Goal: Task Accomplishment & Management: Use online tool/utility

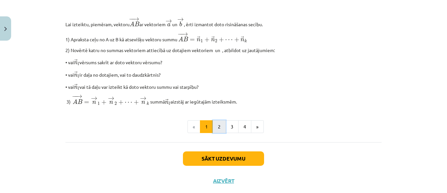
click at [213, 133] on button "2" at bounding box center [219, 126] width 13 height 13
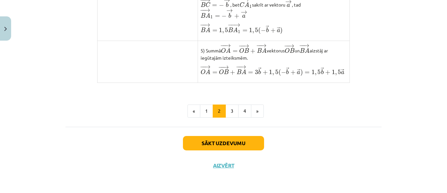
scroll to position [204, 0]
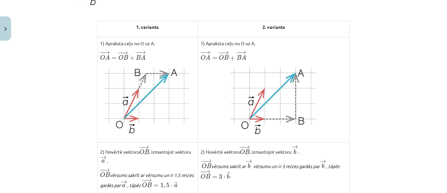
drag, startPoint x: 439, startPoint y: 44, endPoint x: 438, endPoint y: 18, distance: 26.2
click at [438, 18] on div "Mācību tēma: Matemātikas i - 10. klases 1. ieskaites mācību materiāls (a,b) #4 …" at bounding box center [223, 96] width 447 height 193
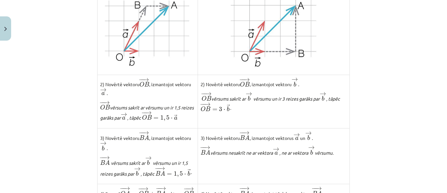
scroll to position [273, 0]
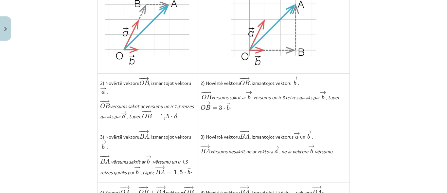
click at [165, 48] on img at bounding box center [148, 30] width 86 height 69
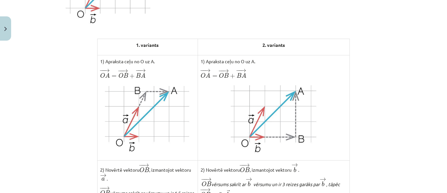
scroll to position [188, 0]
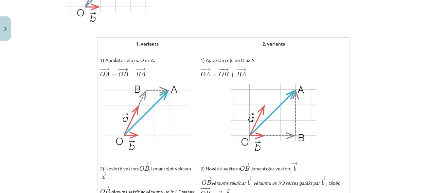
click at [440, 75] on div "Mācību tēma: Matemātikas i - 10. klases 1. ieskaites mācību materiāls (a,b) #4 …" at bounding box center [223, 96] width 447 height 193
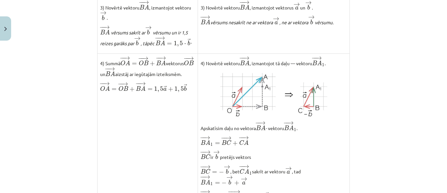
scroll to position [400, 0]
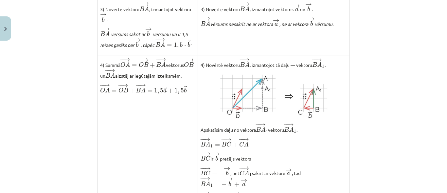
click at [442, 128] on div "Mācību tēma: Matemātikas i - 10. klases 1. ieskaites mācību materiāls (a,b) #4 …" at bounding box center [223, 96] width 447 height 193
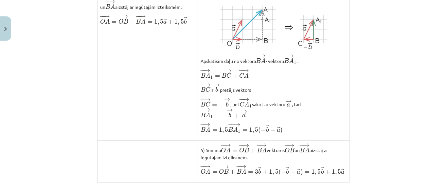
scroll to position [468, 0]
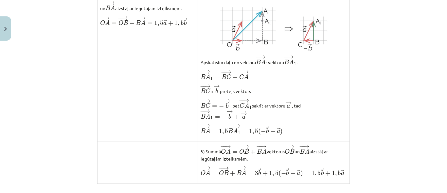
click at [440, 142] on div "Mācību tēma: Matemātikas i - 10. klases 1. ieskaites mācību materiāls (a,b) #4 …" at bounding box center [223, 96] width 447 height 193
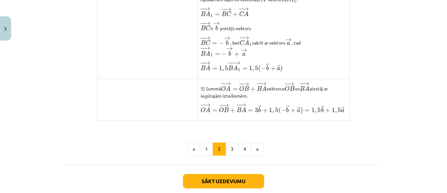
scroll to position [529, 0]
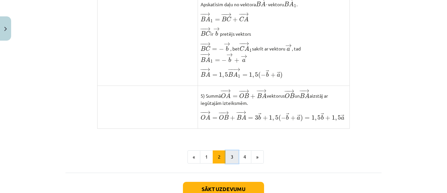
click at [232, 160] on button "3" at bounding box center [231, 156] width 13 height 13
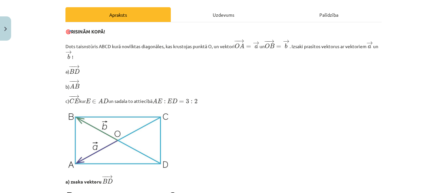
scroll to position [80, 0]
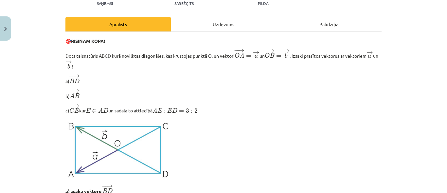
click at [430, 48] on div "Mācību tēma: Matemātikas i - 10. klases 1. ieskaites mācību materiāls (a,b) #4 …" at bounding box center [223, 96] width 447 height 193
click at [127, 146] on img at bounding box center [119, 149] width 108 height 62
click at [66, 124] on img at bounding box center [119, 149] width 108 height 62
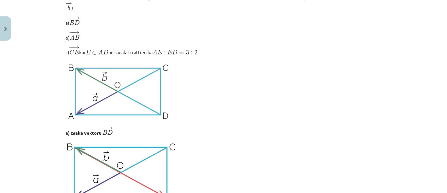
scroll to position [147, 0]
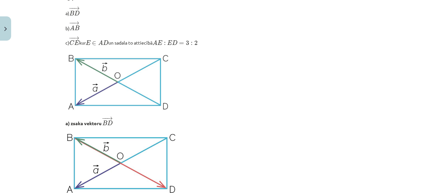
click at [66, 55] on img at bounding box center [119, 81] width 108 height 62
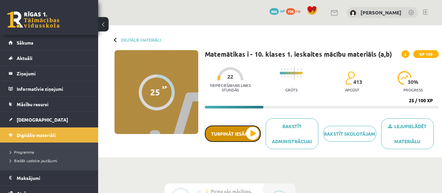
click at [237, 136] on button "Turpināt iesākto" at bounding box center [233, 133] width 56 height 16
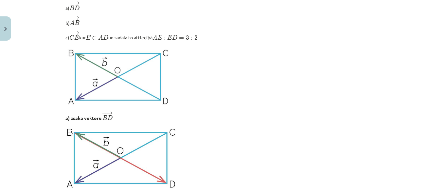
scroll to position [173, 0]
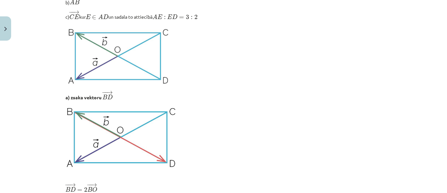
drag, startPoint x: 424, startPoint y: 63, endPoint x: 424, endPoint y: 71, distance: 8.2
click at [424, 71] on div "Mācību tēma: Matemātikas i - 10. klases 1. ieskaites mācību materiāls (a,b) #4 …" at bounding box center [223, 96] width 447 height 193
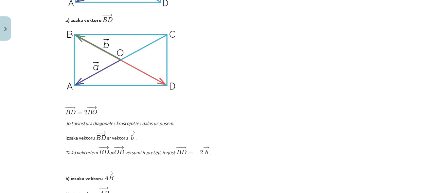
scroll to position [246, 0]
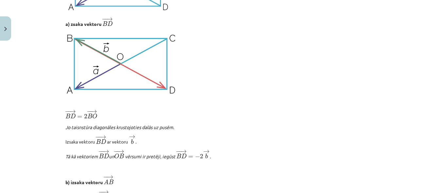
drag, startPoint x: 439, startPoint y: 75, endPoint x: 440, endPoint y: 78, distance: 3.8
click at [440, 78] on div "Mācību tēma: Matemātikas i - 10. klases 1. ieskaites mācību materiāls (a,b) #4 …" at bounding box center [223, 96] width 447 height 193
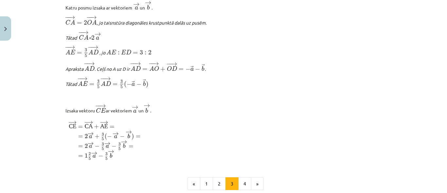
scroll to position [773, 0]
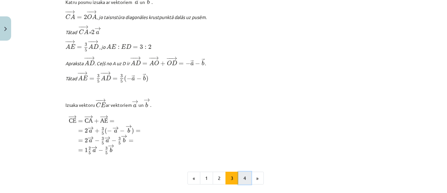
click at [247, 181] on button "4" at bounding box center [244, 177] width 13 height 13
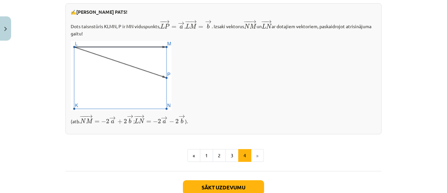
scroll to position [260, 0]
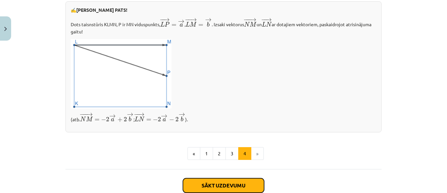
click at [242, 181] on button "Sākt uzdevumu" at bounding box center [223, 185] width 81 height 14
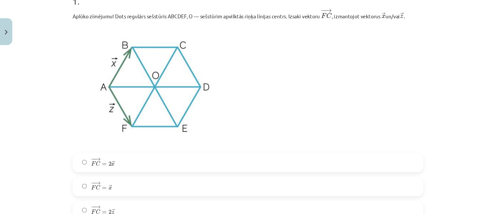
scroll to position [129, 0]
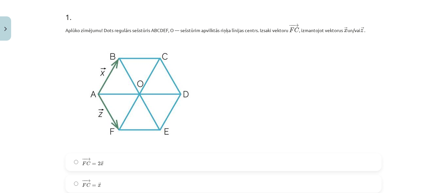
drag, startPoint x: 398, startPoint y: 94, endPoint x: 407, endPoint y: 104, distance: 13.2
click at [407, 104] on div "Mācību tēma: Matemātikas i - 10. klases 1. ieskaites mācību materiāls (a,b) #4 …" at bounding box center [223, 96] width 447 height 193
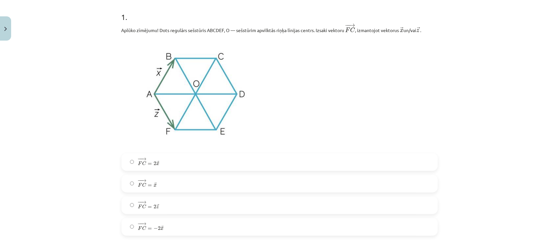
drag, startPoint x: 420, startPoint y: 1, endPoint x: 358, endPoint y: 131, distance: 143.9
click at [358, 131] on p at bounding box center [279, 93] width 316 height 111
click at [276, 156] on label "− − → F C = 2 → x F C → = 2 x →" at bounding box center [279, 162] width 315 height 16
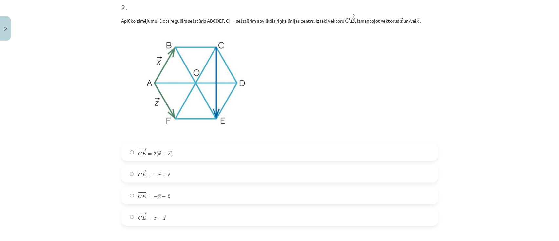
scroll to position [394, 0]
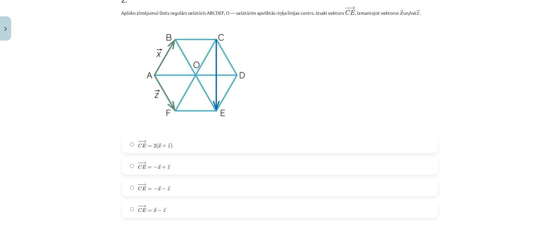
click at [182, 163] on label "− − → C E = − → x + → z C E → = − x → + z →" at bounding box center [279, 166] width 315 height 16
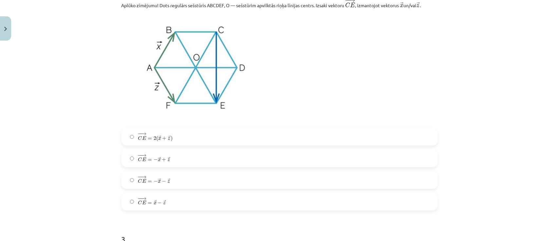
scroll to position [405, 0]
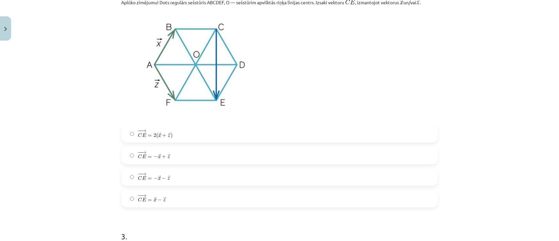
click at [355, 179] on label "− − → C E = − → x − → z C E → = − x → − z →" at bounding box center [279, 177] width 315 height 16
click at [298, 152] on label "− − → C E = − → x + → z C E → = − x → + z →" at bounding box center [279, 155] width 315 height 16
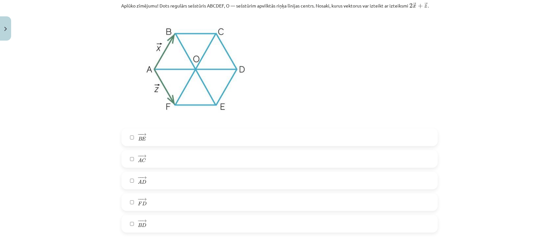
scroll to position [644, 0]
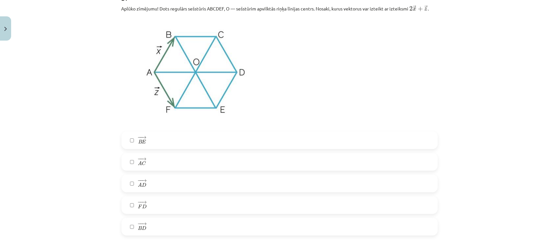
click at [198, 192] on label "− − → B D B D →" at bounding box center [279, 226] width 315 height 16
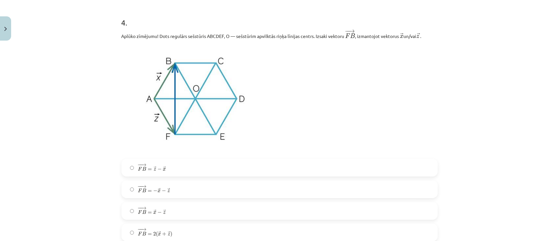
scroll to position [906, 0]
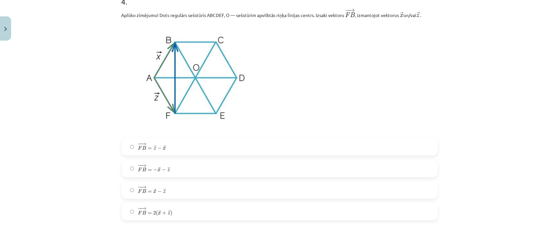
click at [364, 190] on label "− − → F B = → x − → z F B → = x → − z →" at bounding box center [279, 190] width 315 height 16
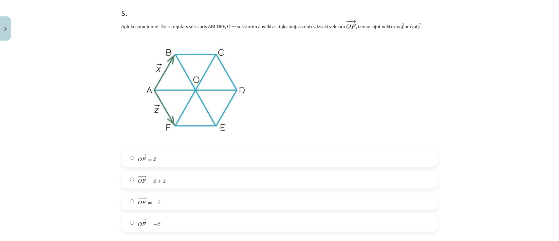
scroll to position [1140, 0]
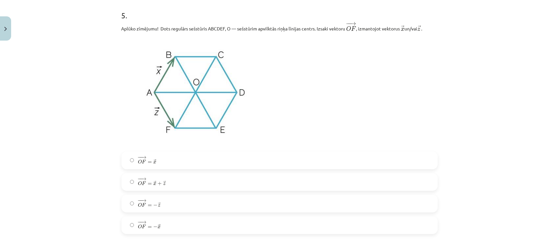
click at [421, 192] on label "− − → O F = − → x O F → = − x →" at bounding box center [279, 225] width 315 height 16
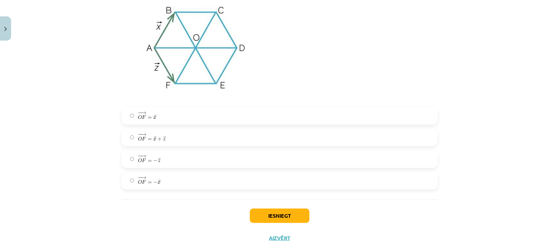
scroll to position [1211, 0]
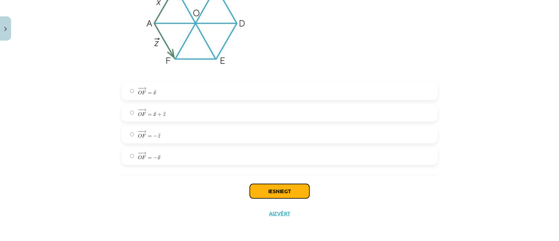
click at [292, 192] on button "Iesniegt" at bounding box center [280, 191] width 60 height 14
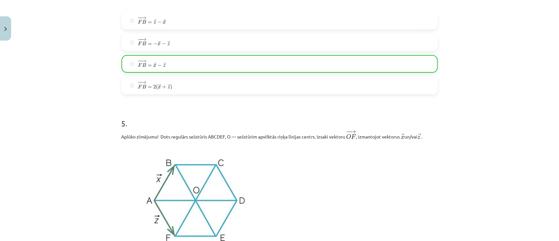
scroll to position [1231, 0]
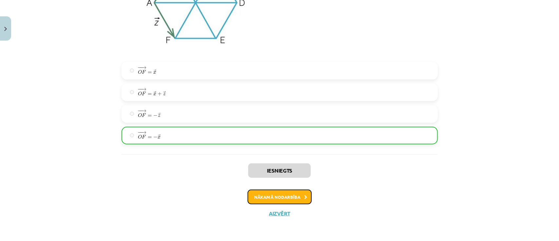
click at [297, 190] on button "Nākamā nodarbība" at bounding box center [279, 196] width 64 height 15
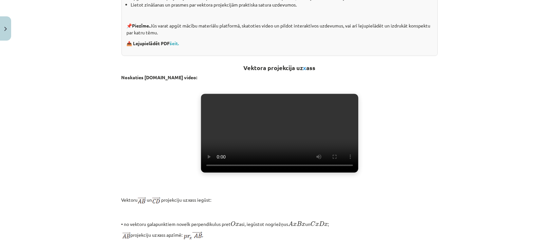
scroll to position [177, 0]
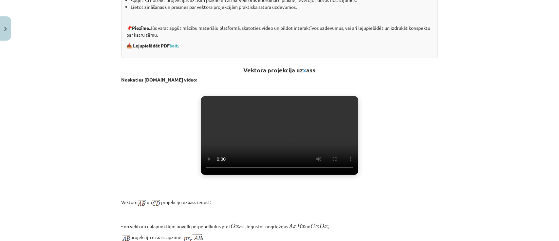
drag, startPoint x: 317, startPoint y: 33, endPoint x: 360, endPoint y: 79, distance: 63.2
click at [360, 79] on div "Vektora projekcija uz ass 💡 Materiāls tev palīdzēs: Uzzināt, kas ir vektora pro…" at bounding box center [279, 209] width 316 height 538
click at [414, 90] on div "Vektora projekcija uz ass 💡 Materiāls tev palīdzēs: Uzzināt, kas ir vektora pro…" at bounding box center [279, 209] width 316 height 538
click at [175, 46] on link "šeit." at bounding box center [174, 46] width 9 height 6
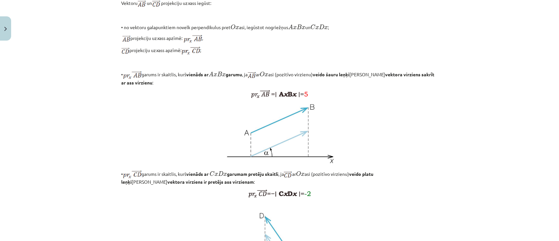
scroll to position [377, 0]
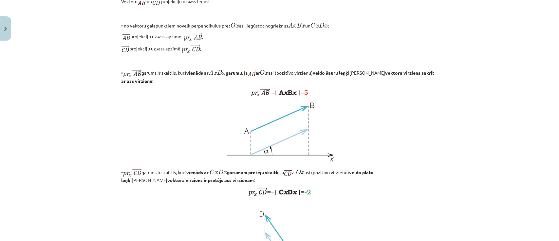
click at [447, 130] on div "Mācību tēma: Matemātikas i - 10. klases 1. ieskaites mācību materiāls (a,b) #5 …" at bounding box center [279, 120] width 559 height 241
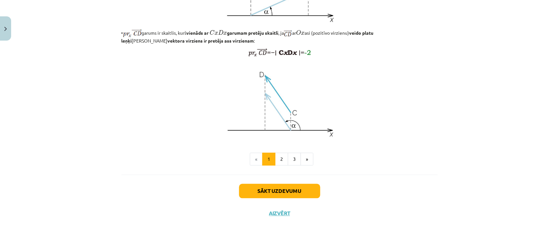
scroll to position [522, 0]
click at [447, 173] on div "Mācību tēma: Matemātikas i - 10. klases 1. ieskaites mācību materiāls (a,b) #5 …" at bounding box center [279, 120] width 559 height 241
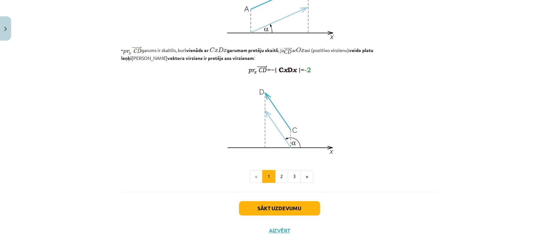
scroll to position [528, 0]
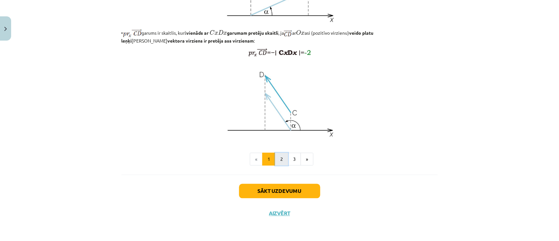
click at [280, 165] on button "2" at bounding box center [281, 159] width 13 height 13
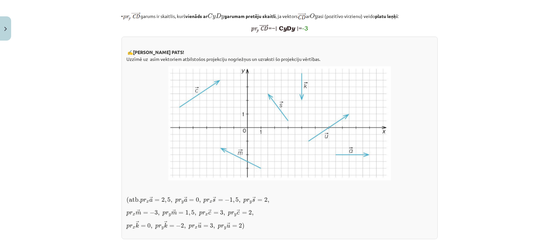
scroll to position [363, 0]
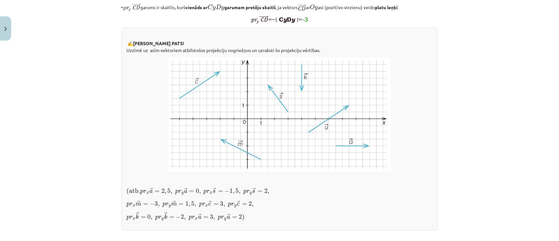
click at [447, 115] on div "Mācību tēma: Matemātikas i - 10. klases 1. ieskaites mācību materiāls (a,b) #5 …" at bounding box center [279, 120] width 559 height 241
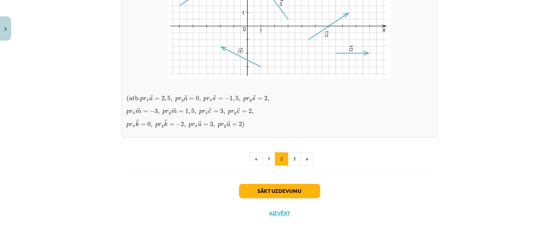
scroll to position [591, 0]
click at [295, 161] on button "3" at bounding box center [294, 158] width 13 height 13
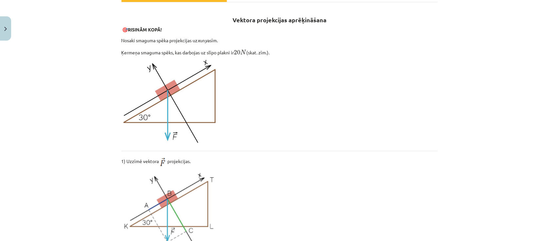
scroll to position [112, 0]
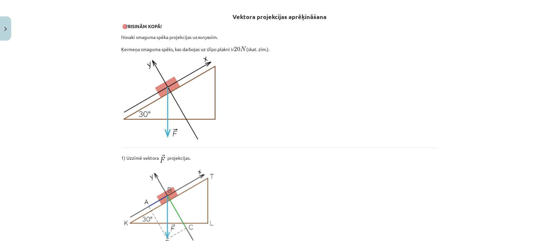
click at [329, 172] on p at bounding box center [279, 207] width 316 height 81
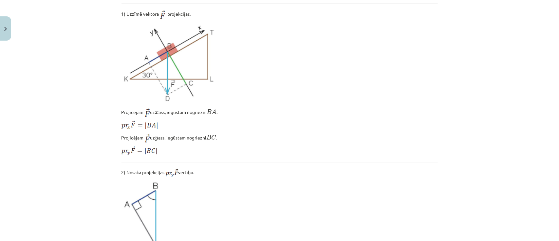
scroll to position [258, 0]
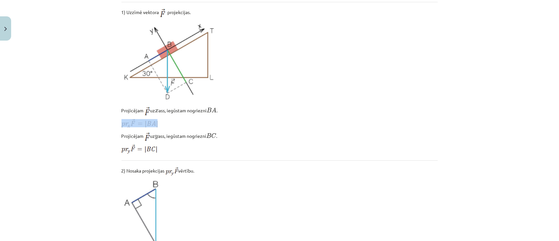
drag, startPoint x: 552, startPoint y: 108, endPoint x: 552, endPoint y: 117, distance: 9.2
click at [447, 117] on div "Mācību tēma: Matemātikas i - 10. klases 1. ieskaites mācību materiāls (a,b) #5 …" at bounding box center [279, 120] width 559 height 241
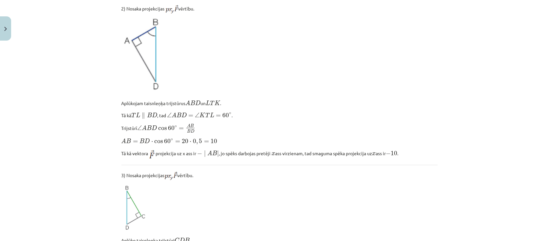
scroll to position [418, 0]
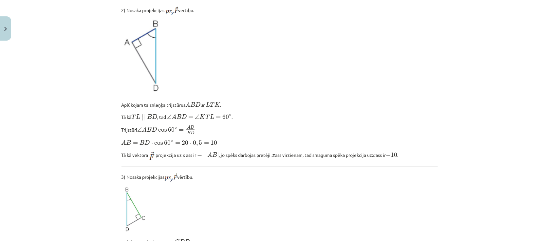
click at [358, 178] on p "3) Nosaka projekcijas vērtību." at bounding box center [279, 177] width 316 height 8
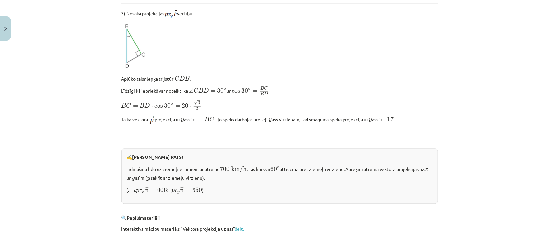
scroll to position [585, 0]
